Goal: Information Seeking & Learning: Learn about a topic

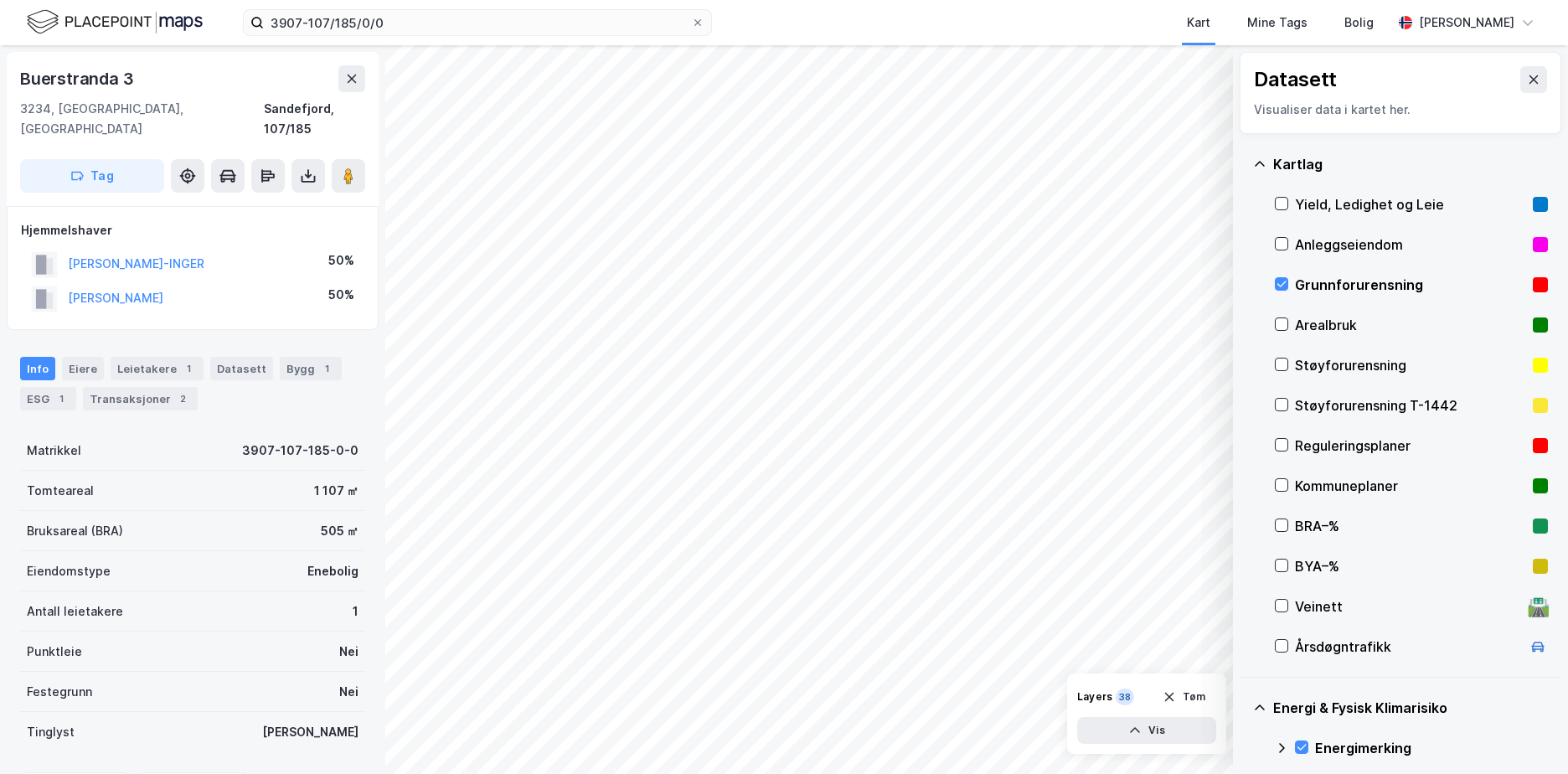
scroll to position [186, 0]
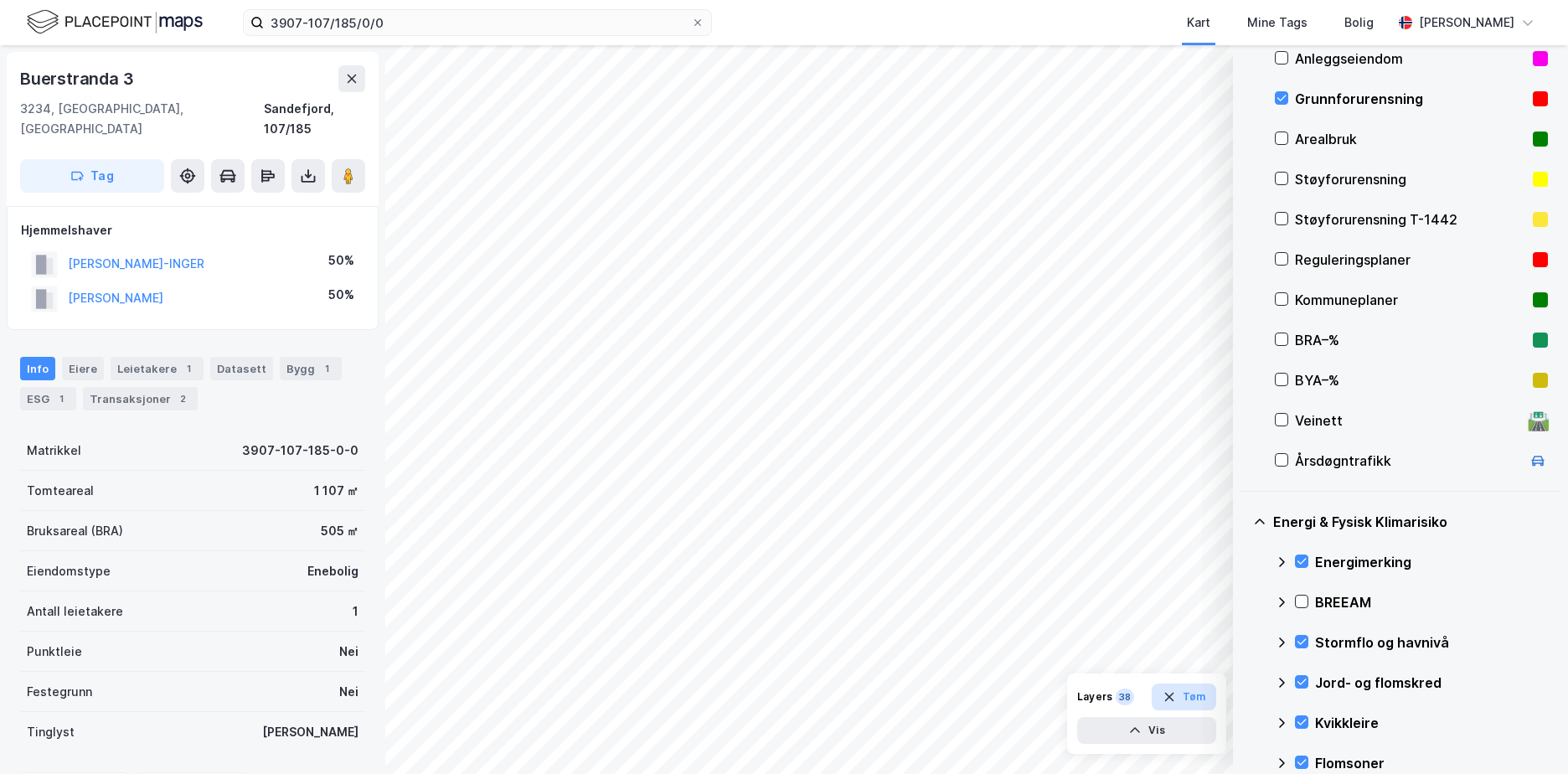
click at [1189, 690] on button "Tøm" at bounding box center [1184, 696] width 65 height 26
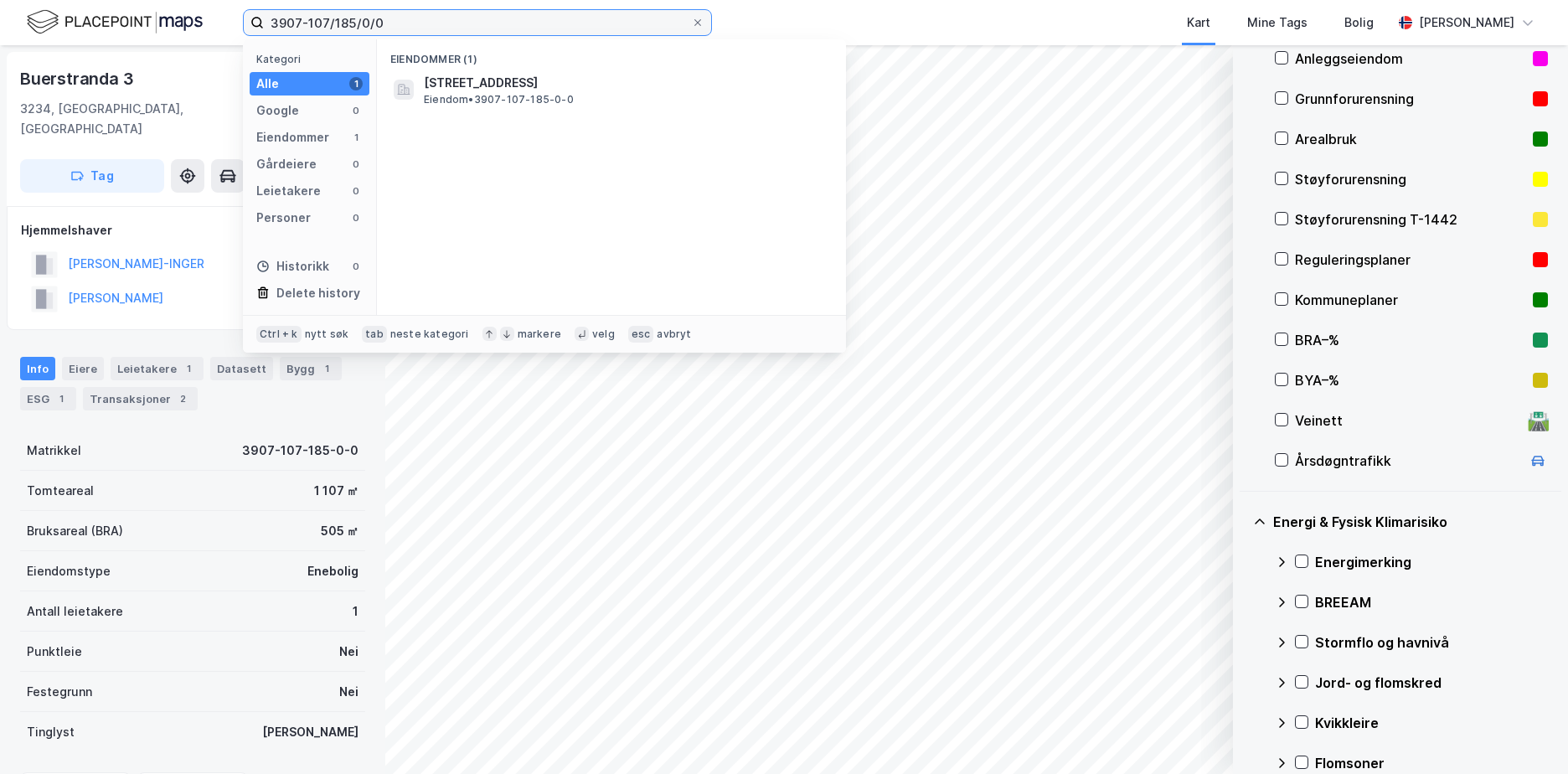
drag, startPoint x: 335, startPoint y: 29, endPoint x: 229, endPoint y: 26, distance: 106.0
click at [240, 26] on div "3907-107/185/0/0 Kategori Alle 1 Google 0 Eiendommer 1 Gårdeiere 0 Leietakere 0…" at bounding box center [784, 23] width 1568 height 45
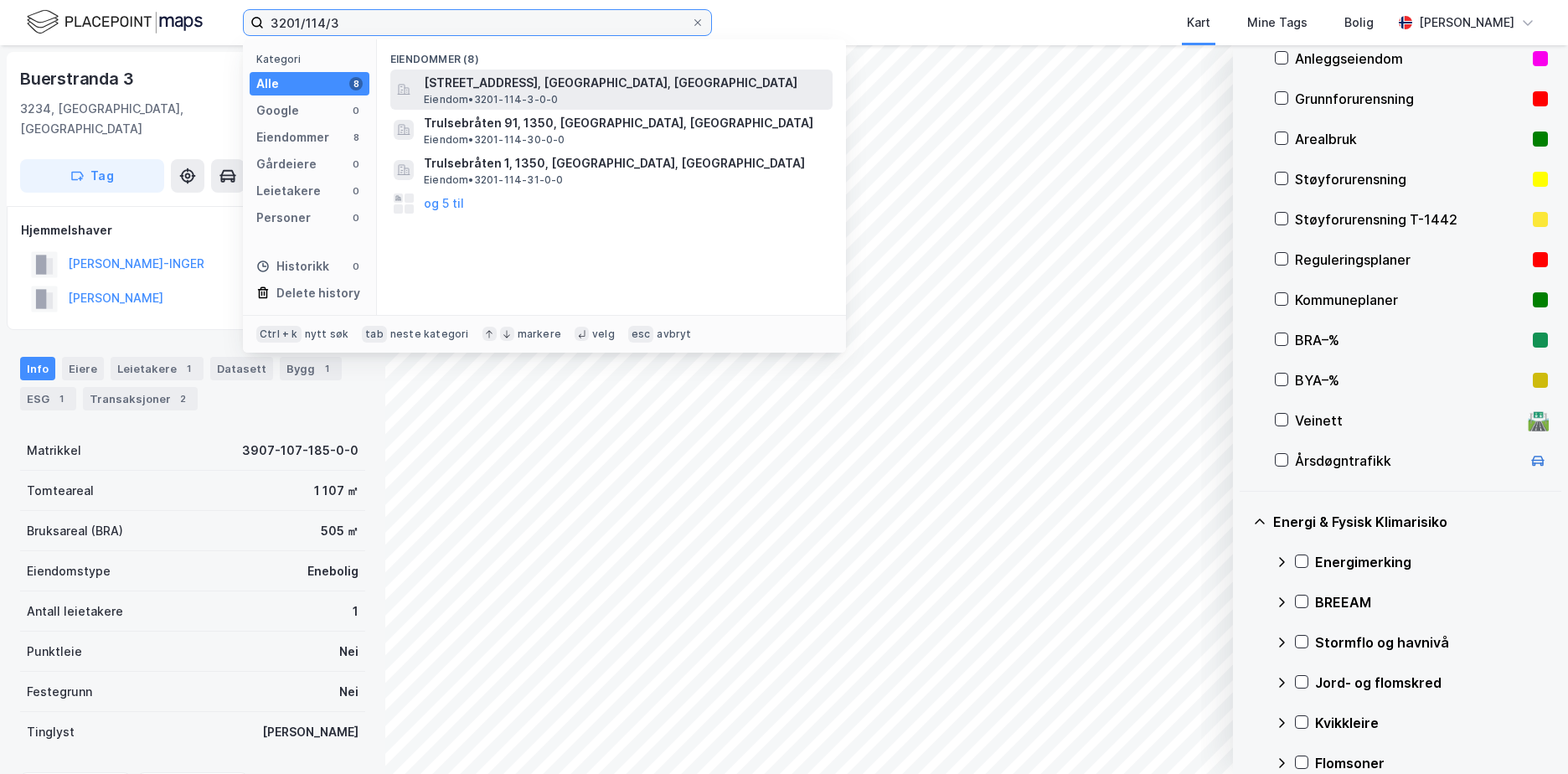
type input "3201/114/3"
click at [556, 84] on span "[STREET_ADDRESS], [GEOGRAPHIC_DATA], [GEOGRAPHIC_DATA]" at bounding box center [624, 82] width 402 height 21
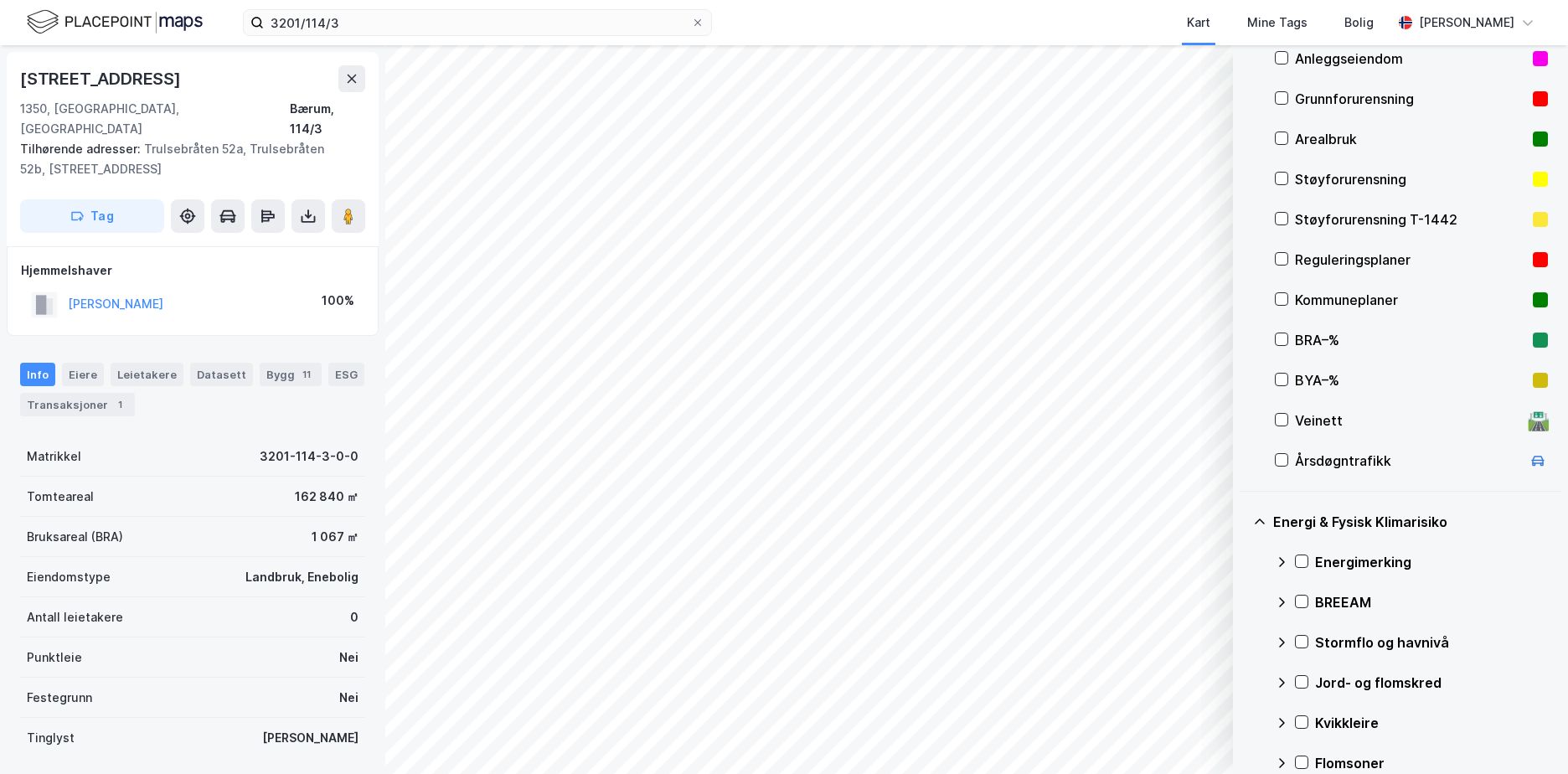
click at [1348, 100] on div "Grunnforurensning" at bounding box center [1410, 99] width 231 height 21
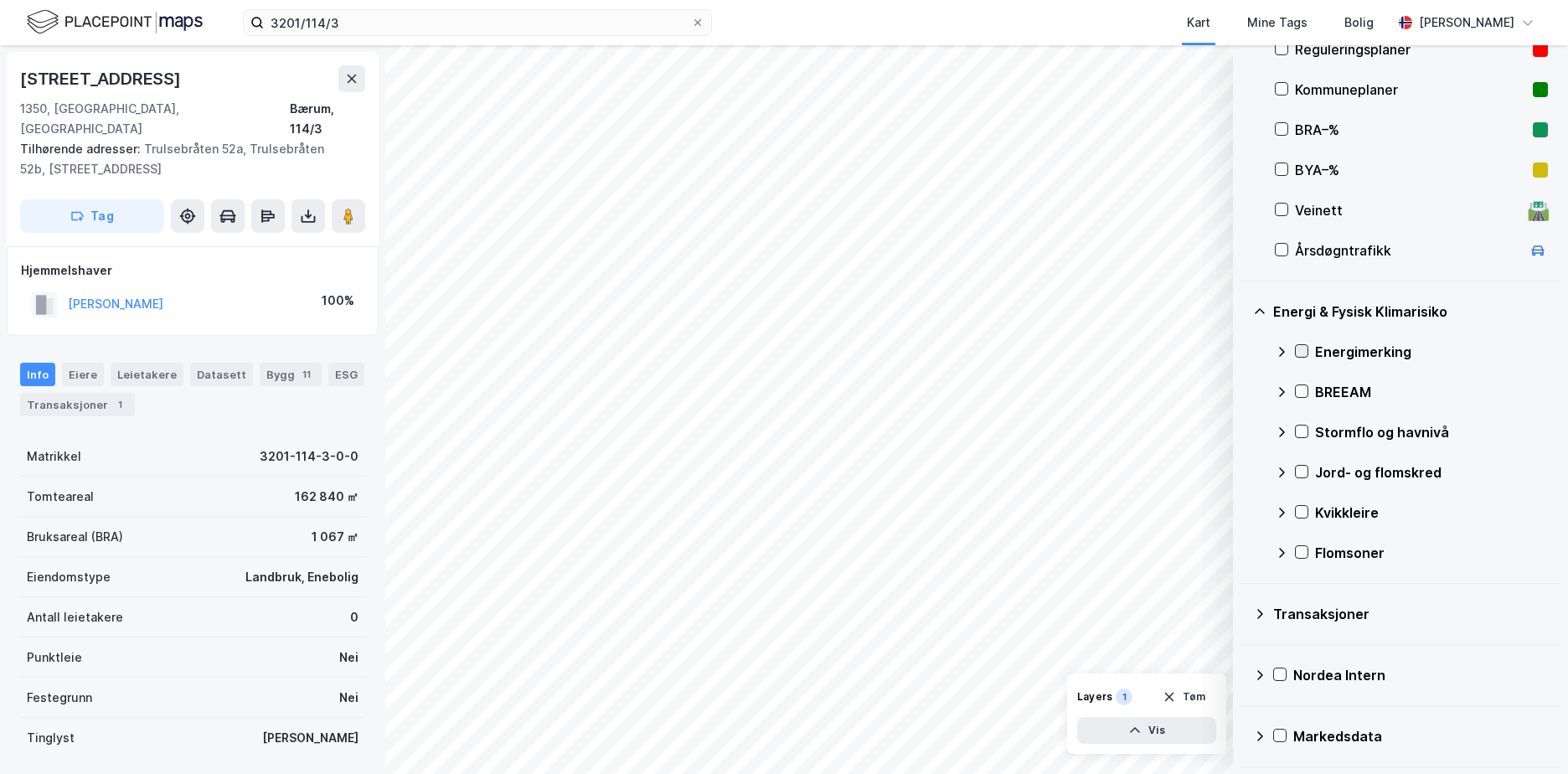
click at [1305, 347] on icon at bounding box center [1301, 351] width 12 height 12
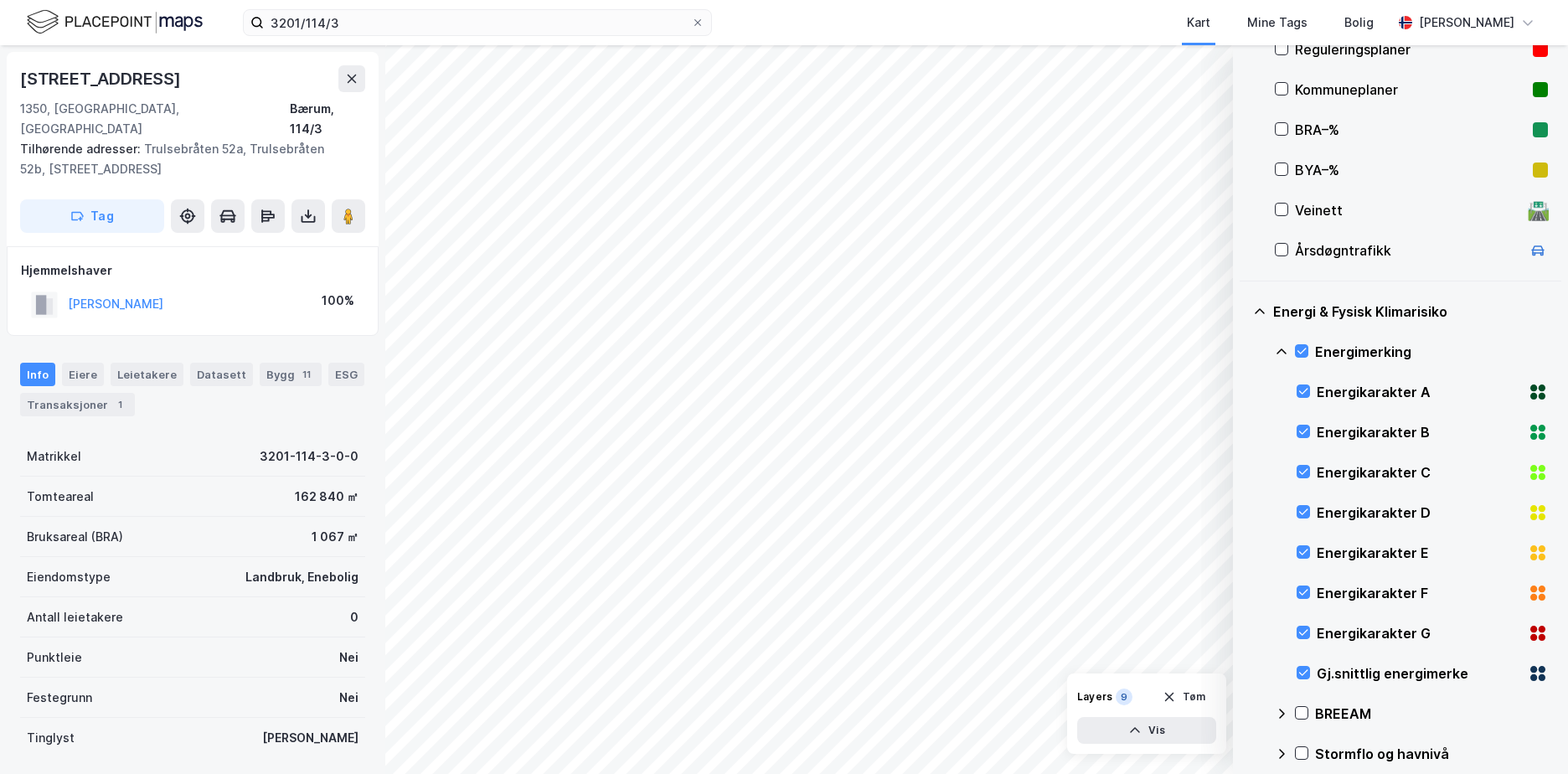
click at [1280, 351] on icon at bounding box center [1282, 352] width 10 height 6
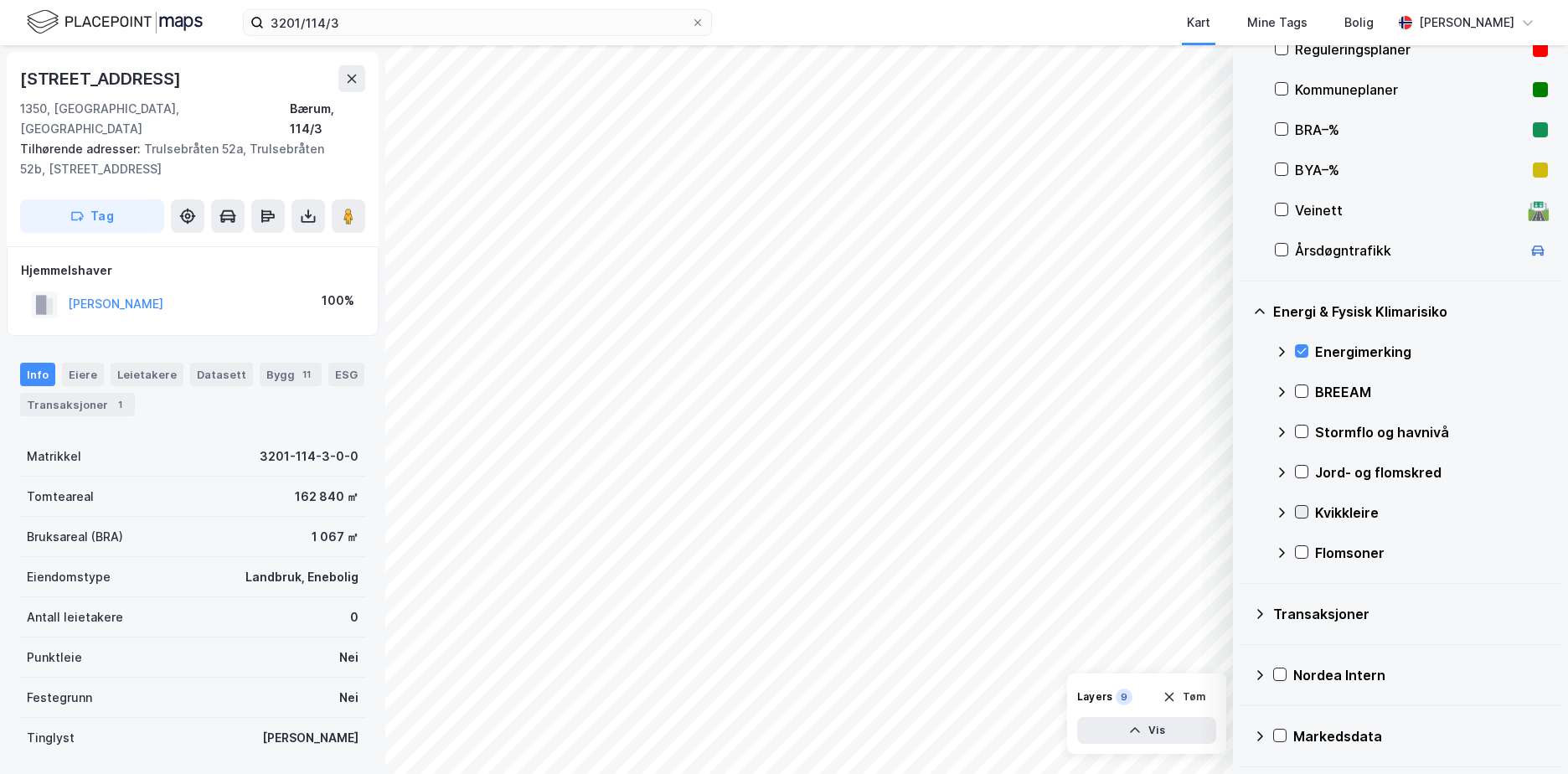
click at [1298, 509] on icon at bounding box center [1301, 511] width 12 height 12
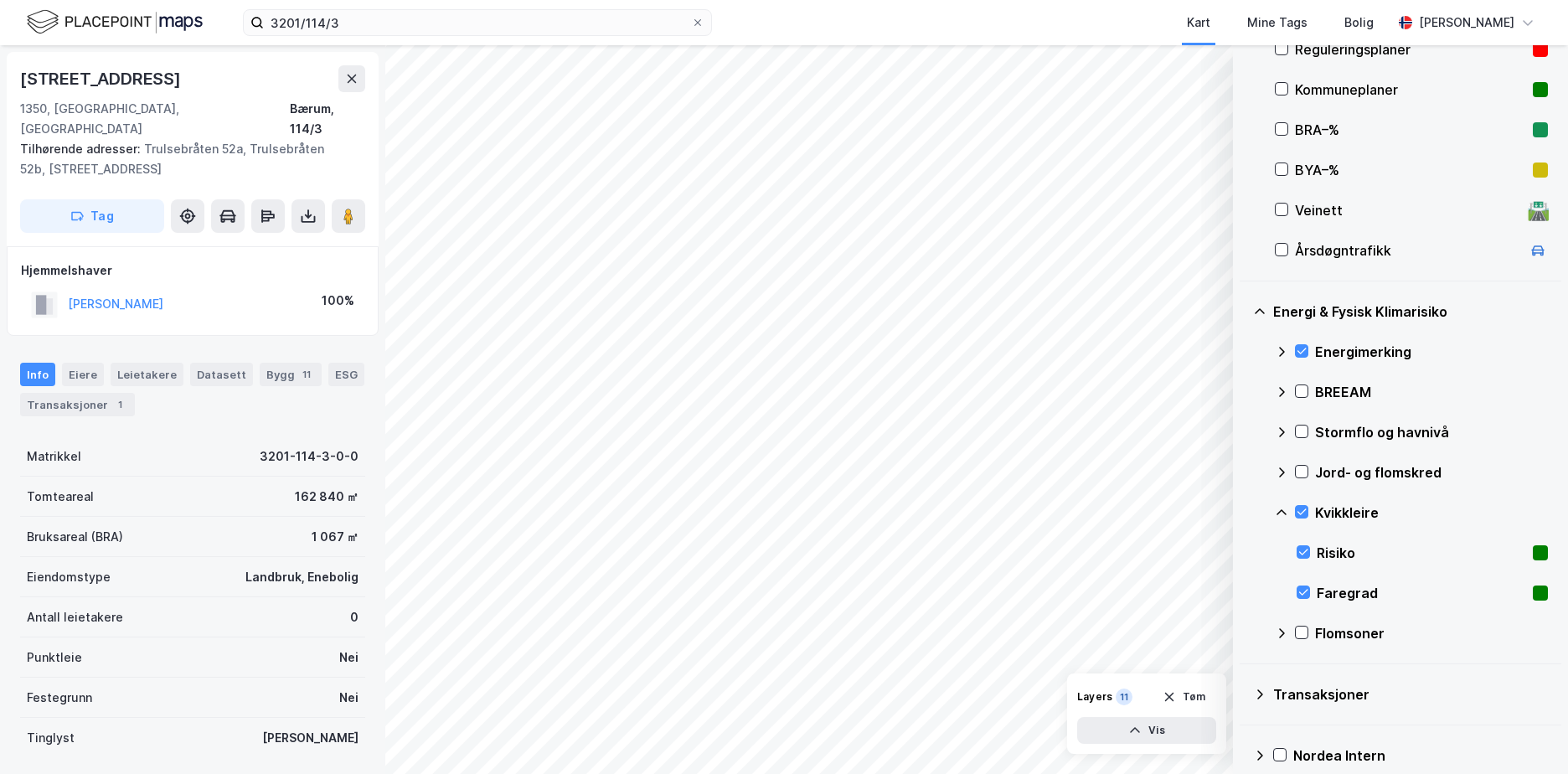
click at [1284, 510] on icon at bounding box center [1282, 512] width 14 height 14
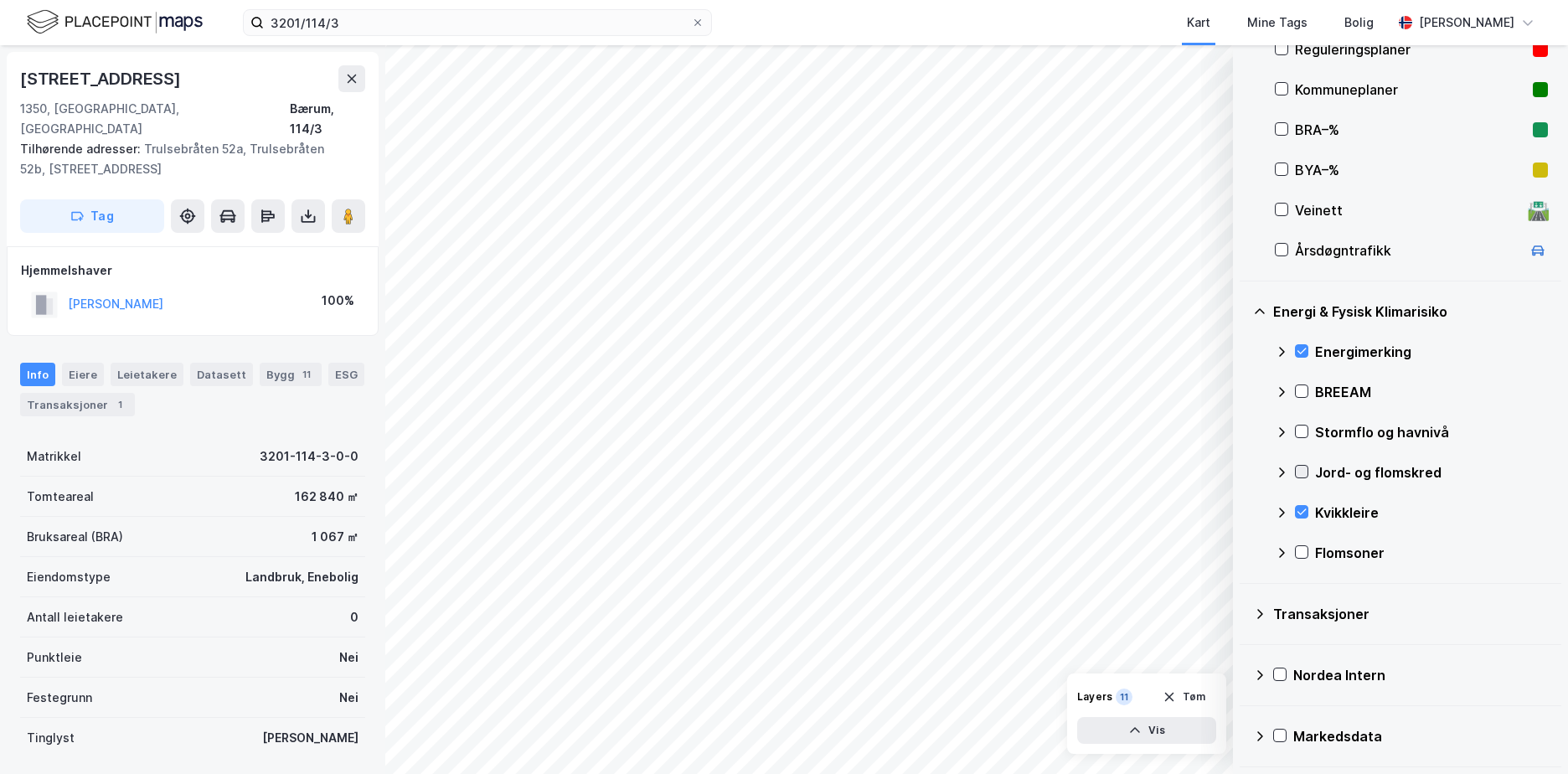
click at [1298, 468] on icon at bounding box center [1301, 471] width 12 height 12
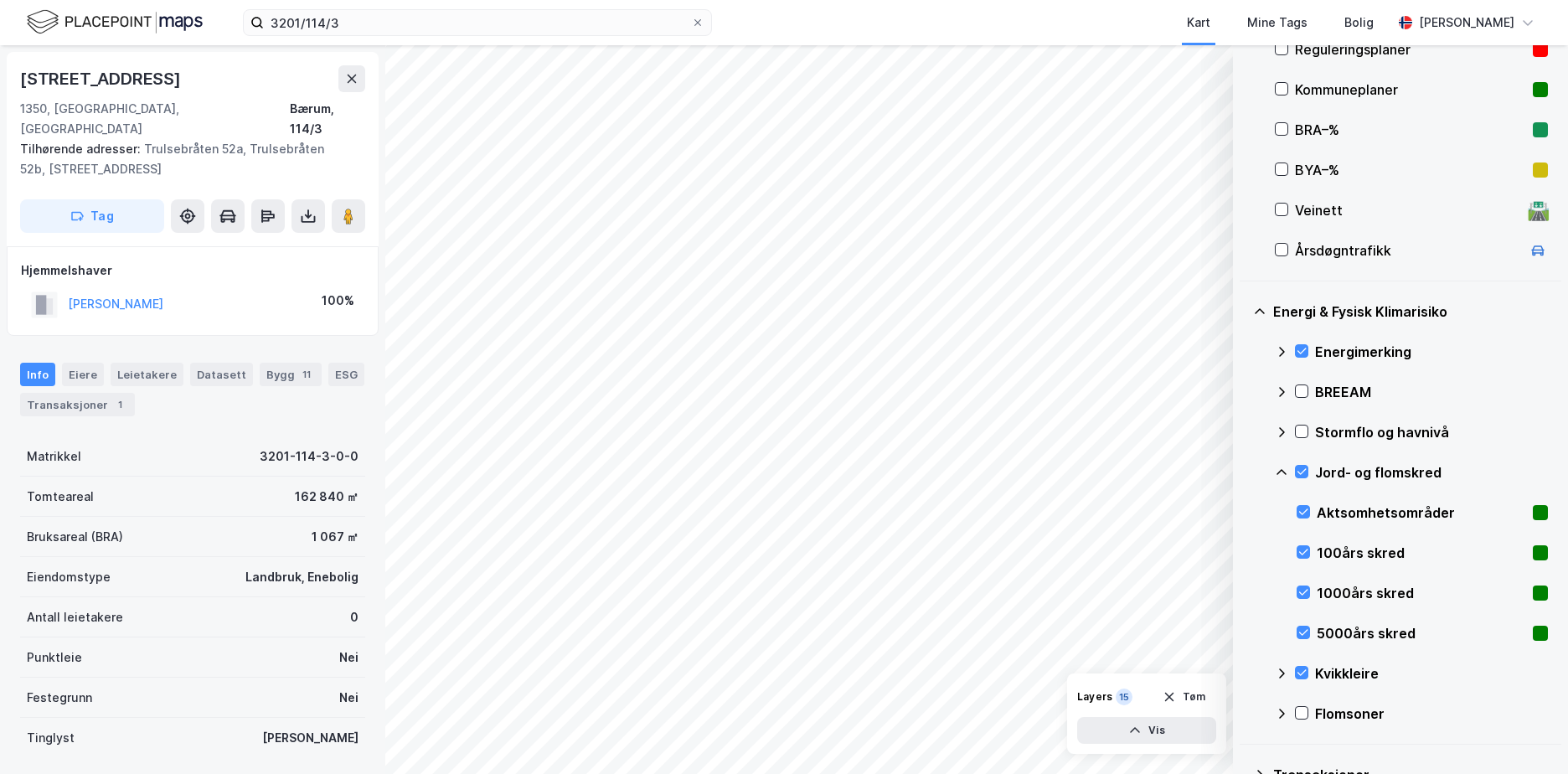
click at [1286, 470] on icon at bounding box center [1282, 472] width 14 height 14
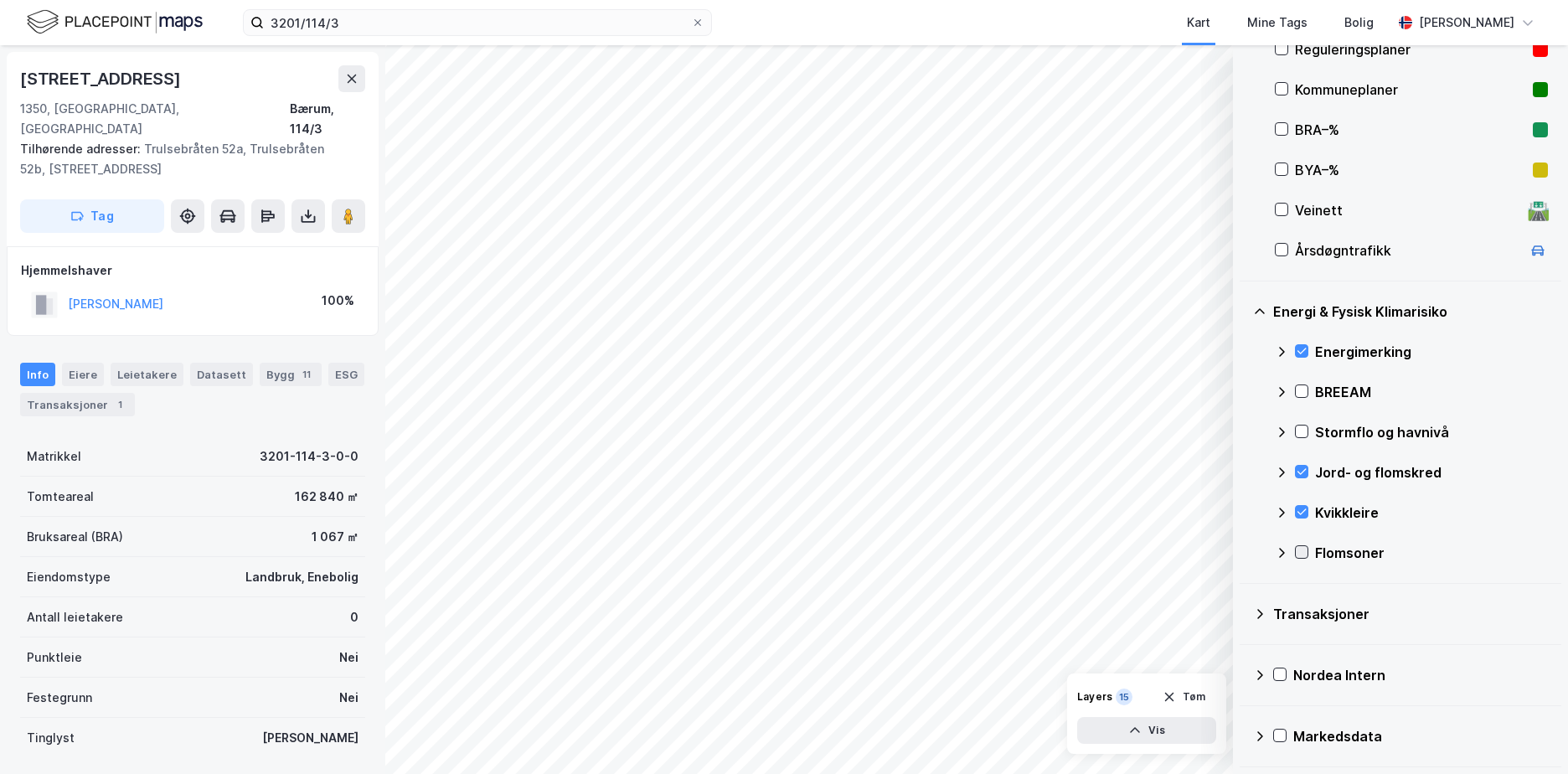
click at [1306, 547] on icon at bounding box center [1301, 552] width 12 height 12
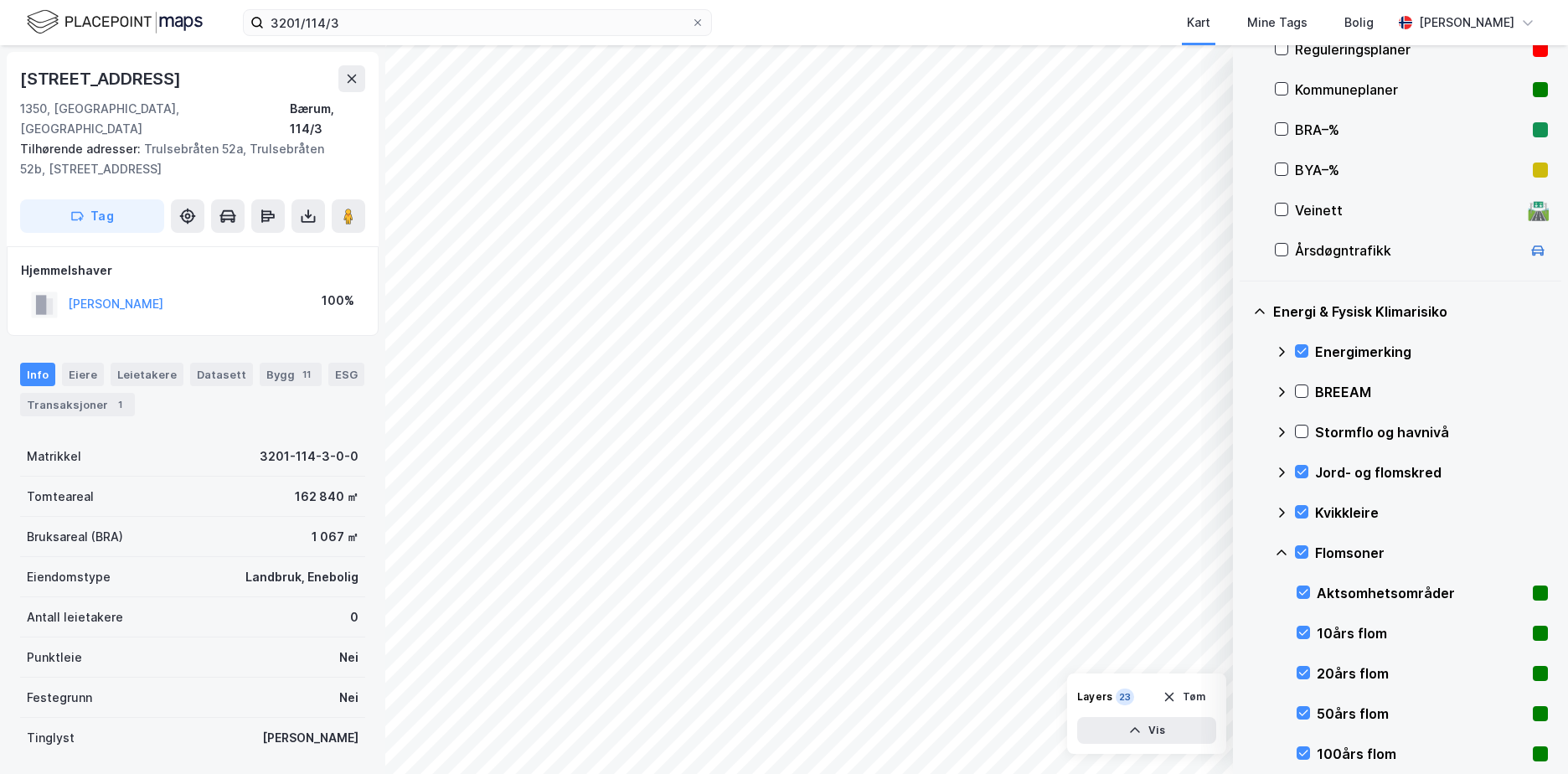
click at [1279, 549] on icon at bounding box center [1282, 553] width 14 height 14
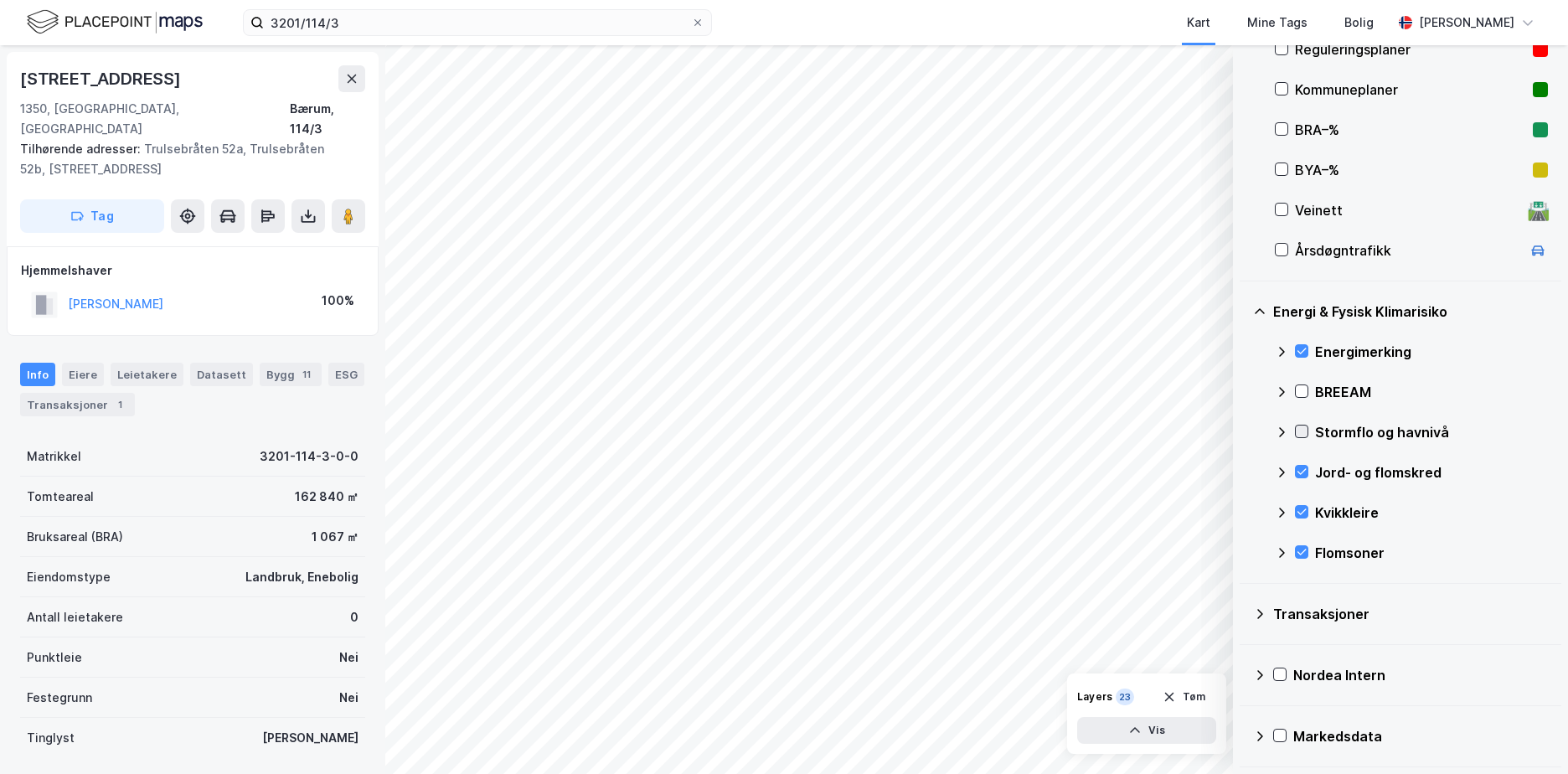
click at [1303, 431] on icon at bounding box center [1301, 432] width 9 height 6
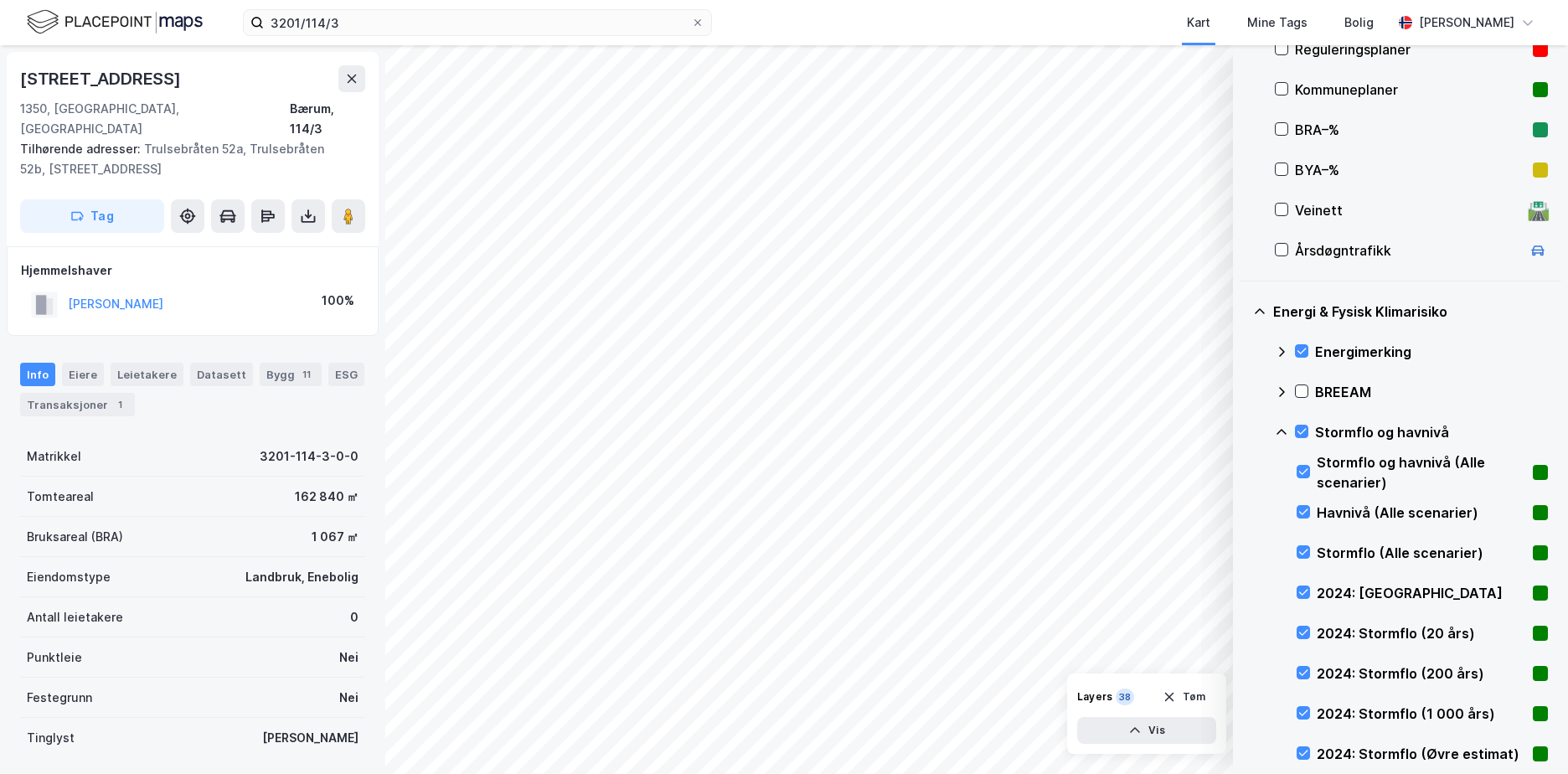
click at [1285, 429] on icon at bounding box center [1282, 432] width 14 height 14
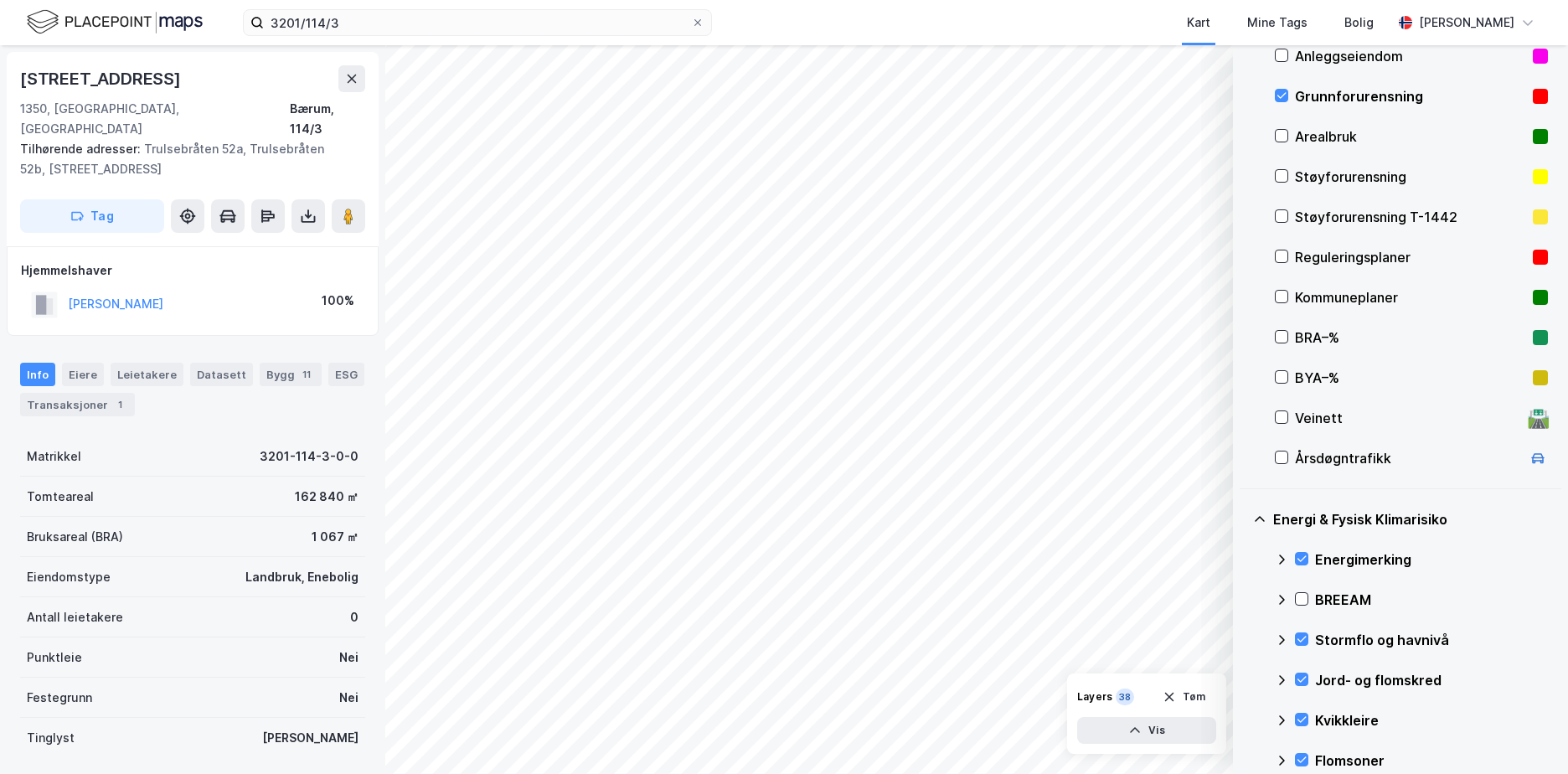
scroll to position [187, 0]
